Goal: Find contact information: Find contact information

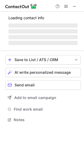
scroll to position [116, 84]
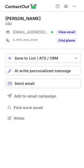
scroll to position [115, 84]
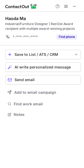
scroll to position [111, 84]
drag, startPoint x: 32, startPoint y: 15, endPoint x: 2, endPoint y: 15, distance: 29.3
click at [2, 15] on div "Haoda Ma Industrial/Furniture Designer | Red Dot Award recipient with multiple …" at bounding box center [42, 67] width 84 height 111
copy div "Haoda Ma"
